Goal: Check status

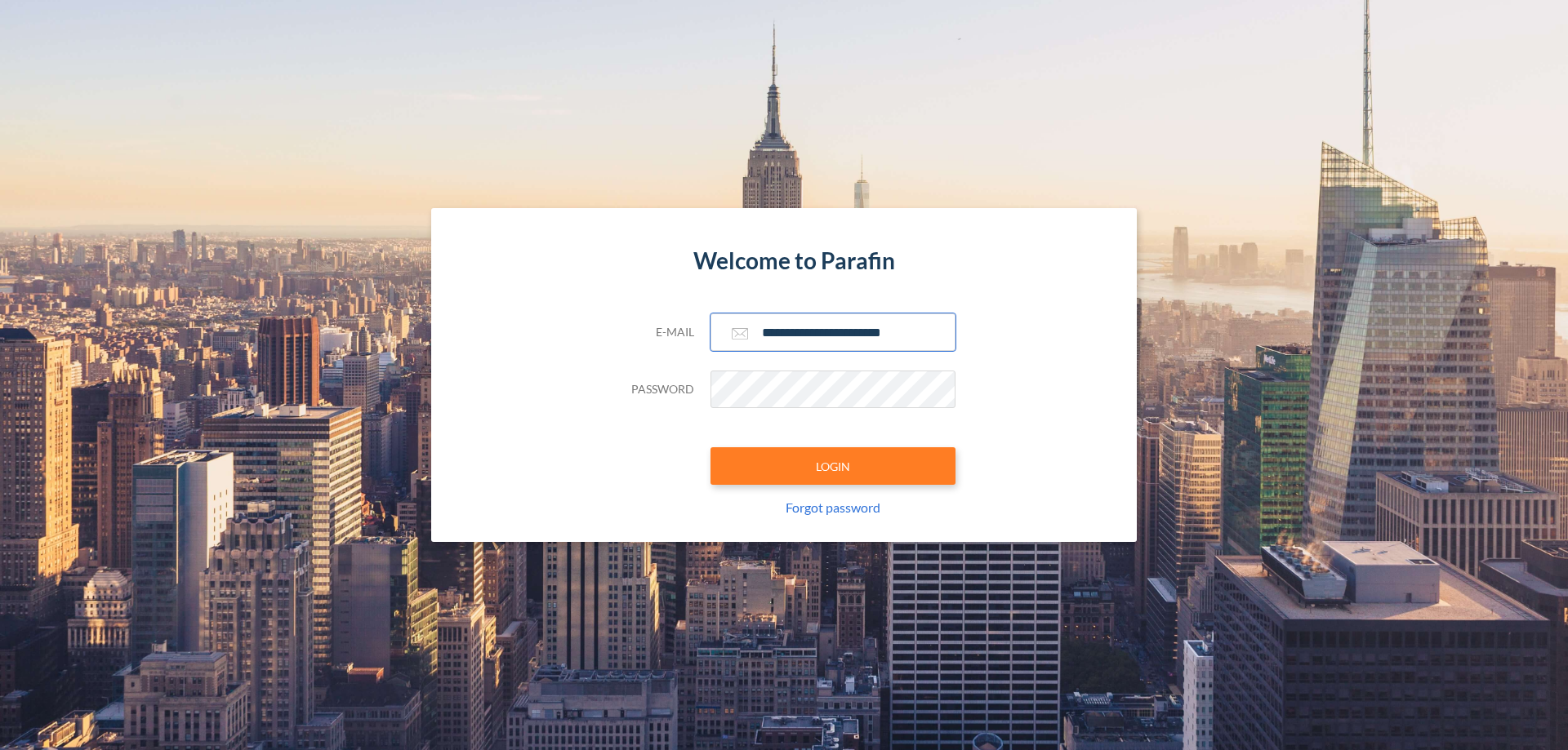
type input "**********"
click at [833, 467] on button "LOGIN" at bounding box center [833, 467] width 245 height 38
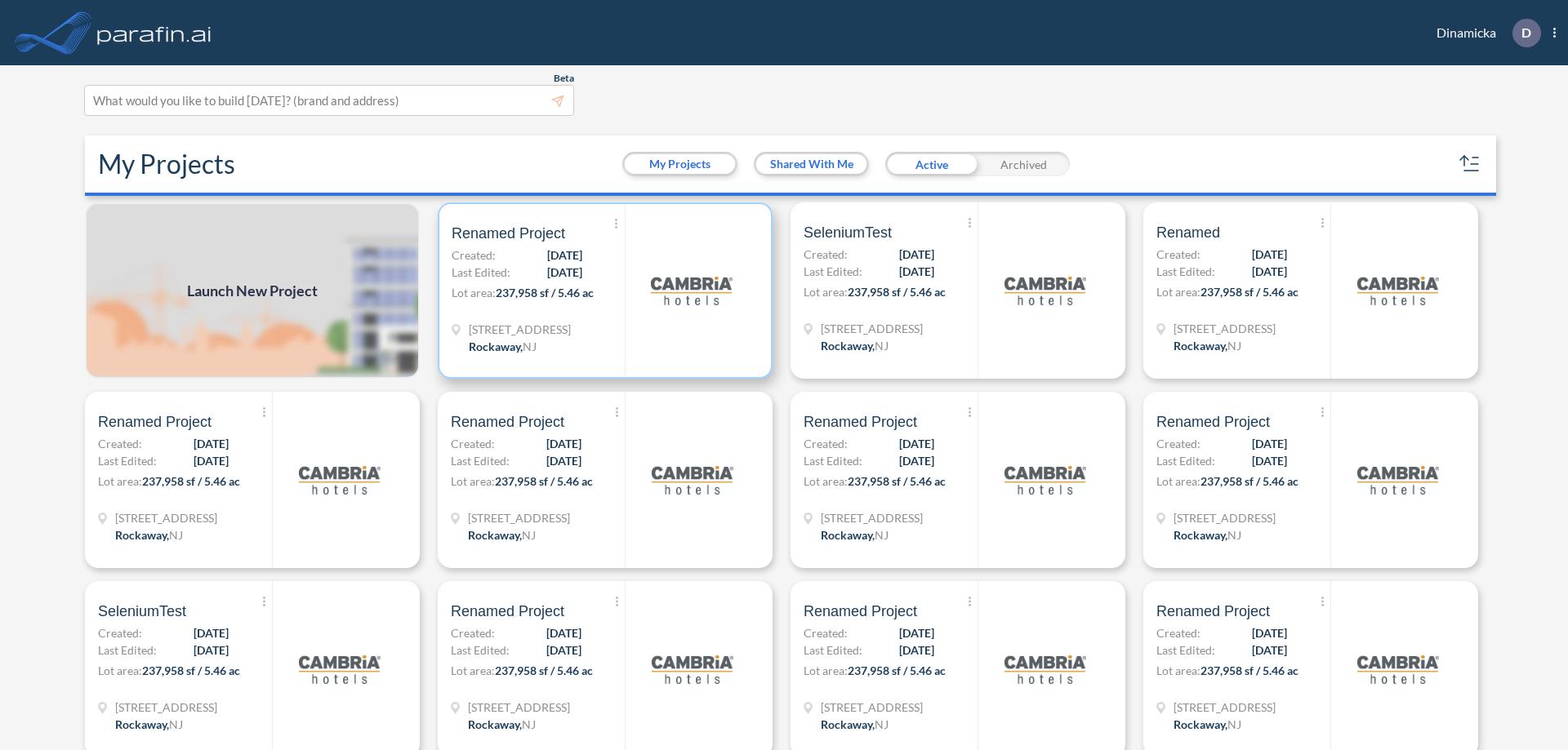
scroll to position [4, 0]
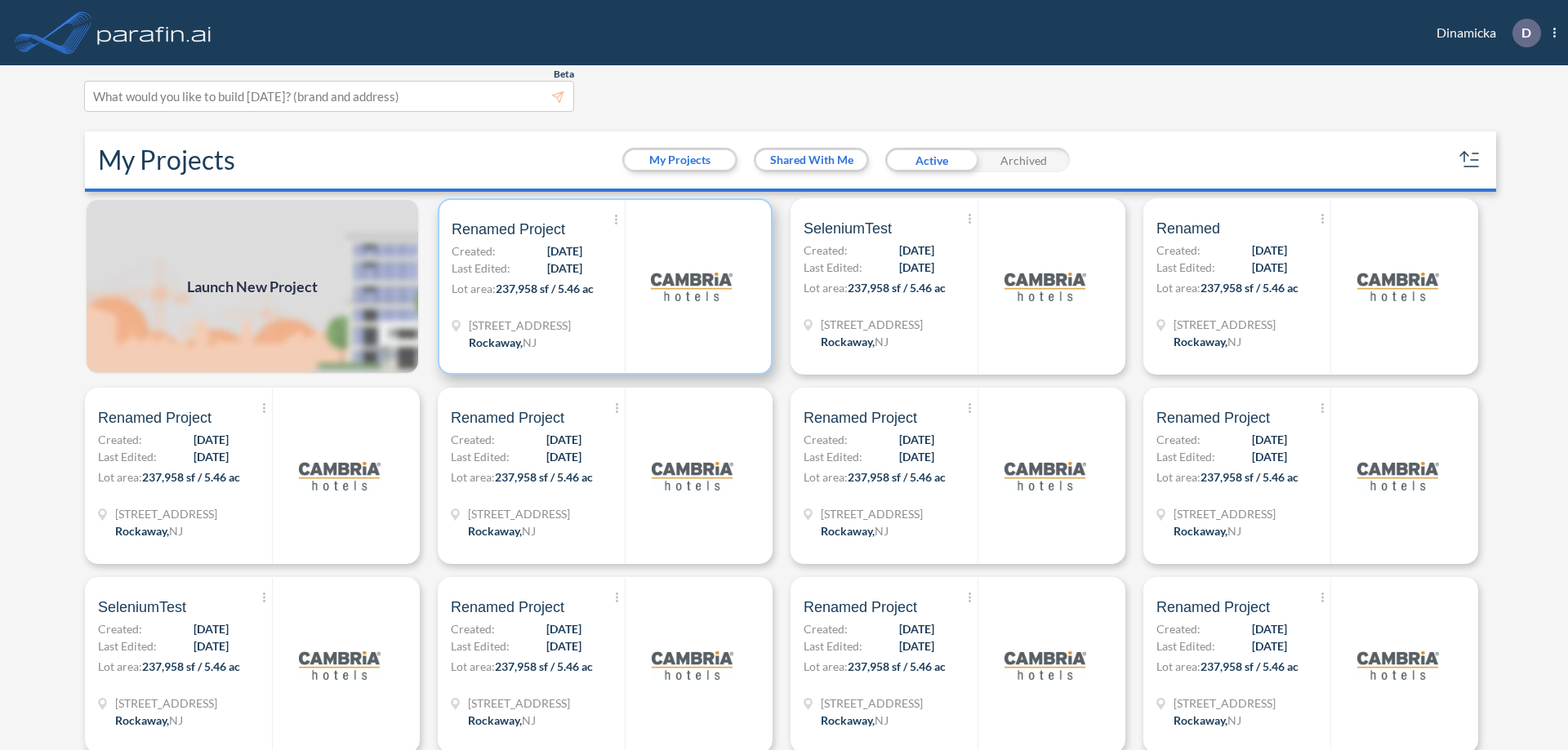
click at [602, 286] on p "Lot area: 237,958 sf / 5.46 ac" at bounding box center [538, 291] width 173 height 23
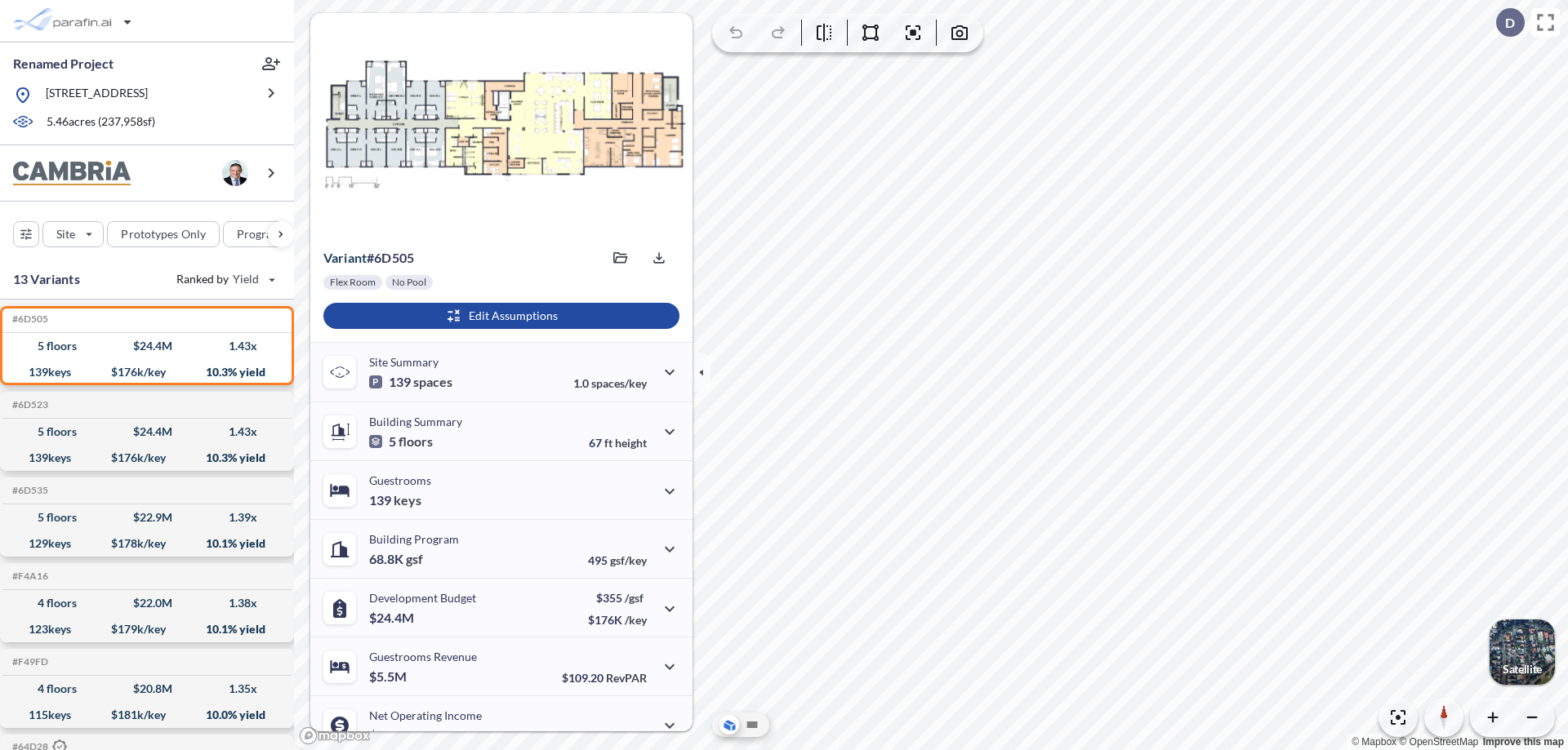
scroll to position [83, 0]
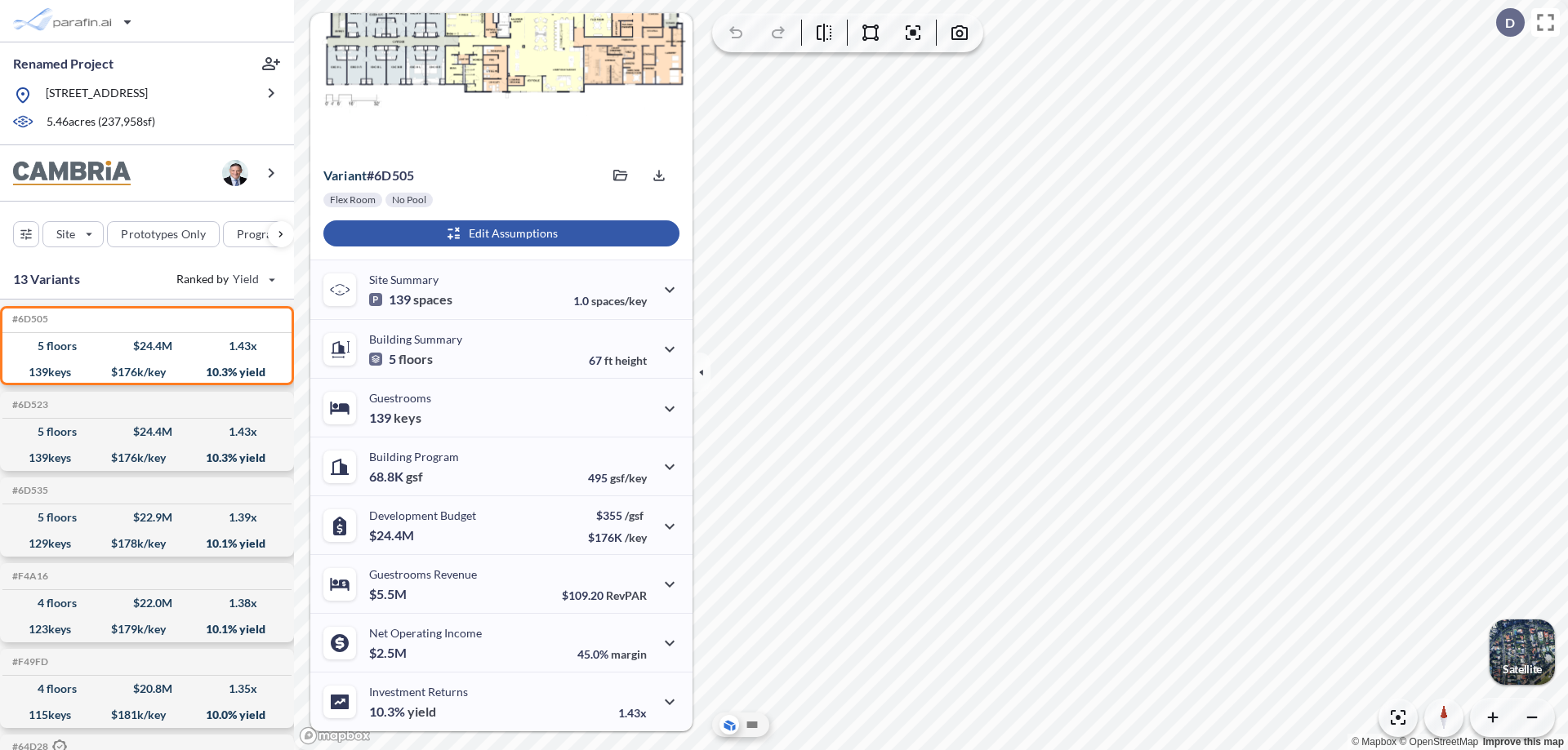
click at [499, 234] on div "button" at bounding box center [500, 234] width 356 height 26
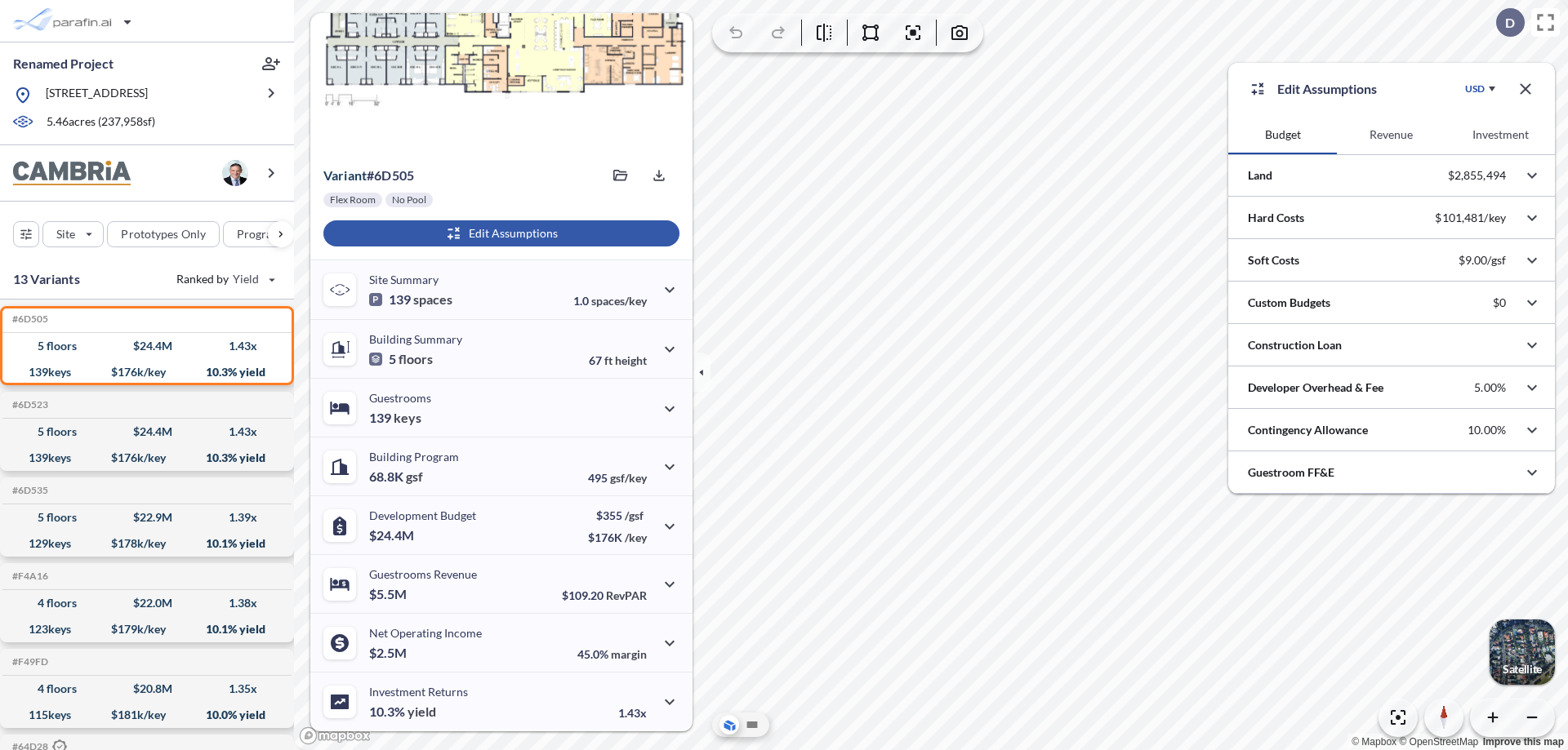
click at [1391, 134] on button "Revenue" at bounding box center [1391, 135] width 109 height 39
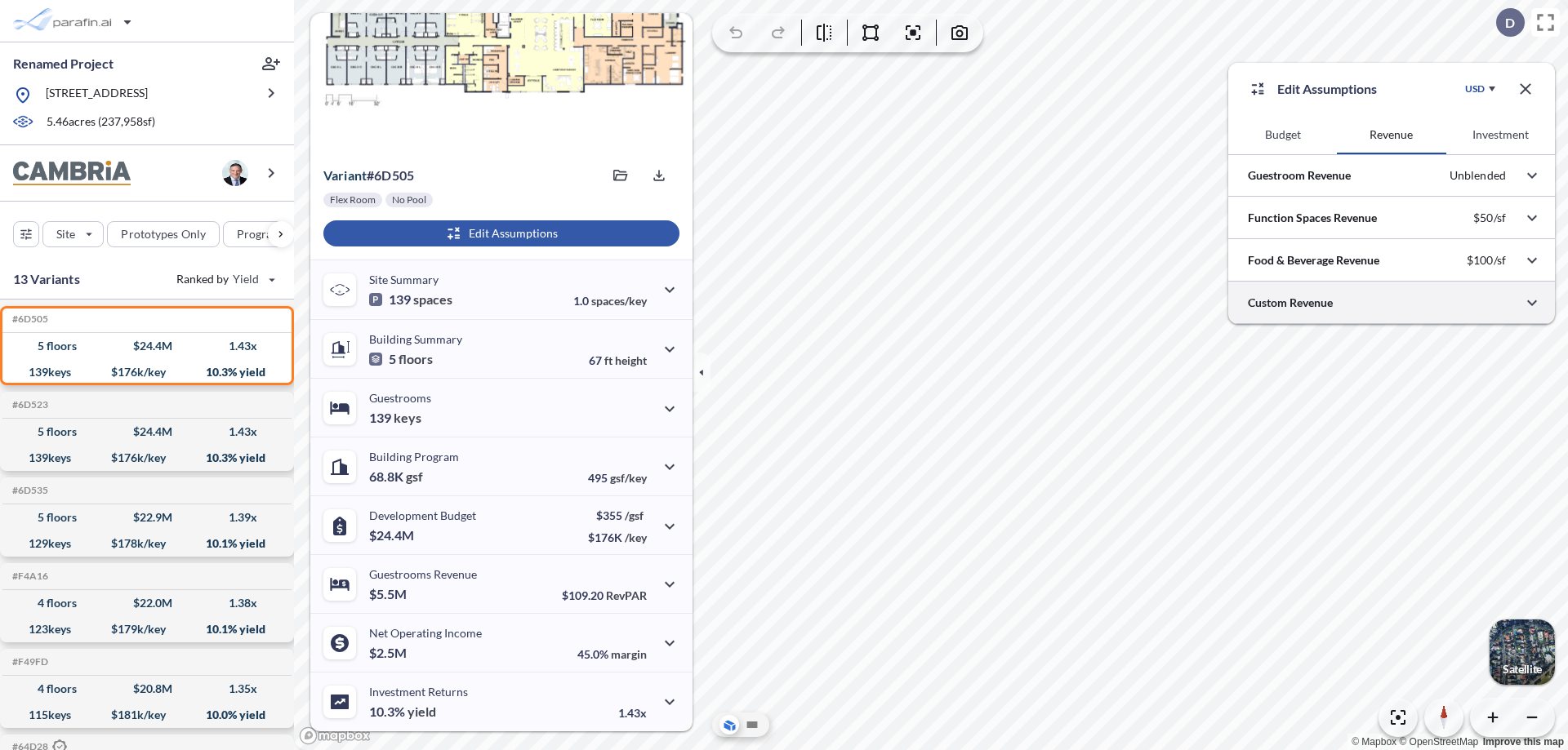
click at [1391, 303] on div at bounding box center [1391, 302] width 327 height 41
